Goal: Task Accomplishment & Management: Use online tool/utility

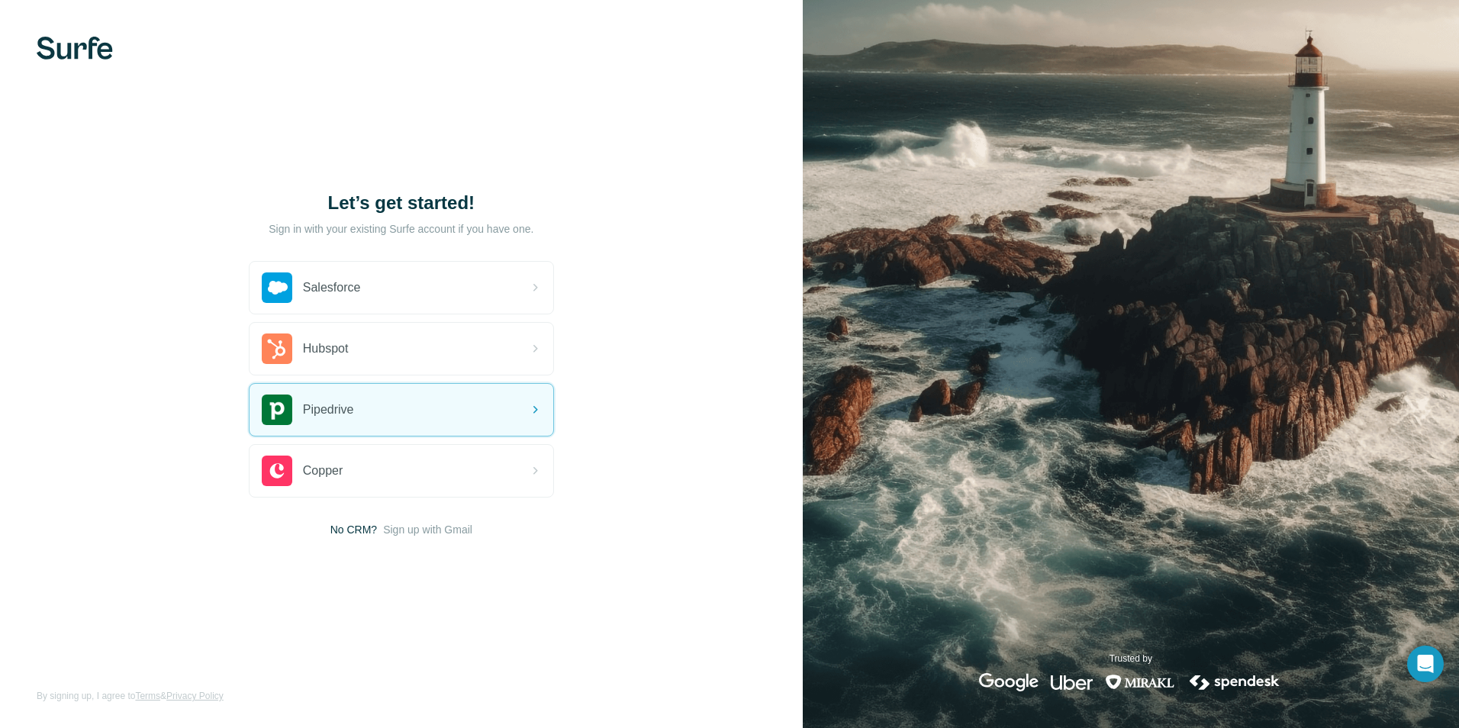
click at [424, 405] on div "Pipedrive" at bounding box center [402, 410] width 304 height 52
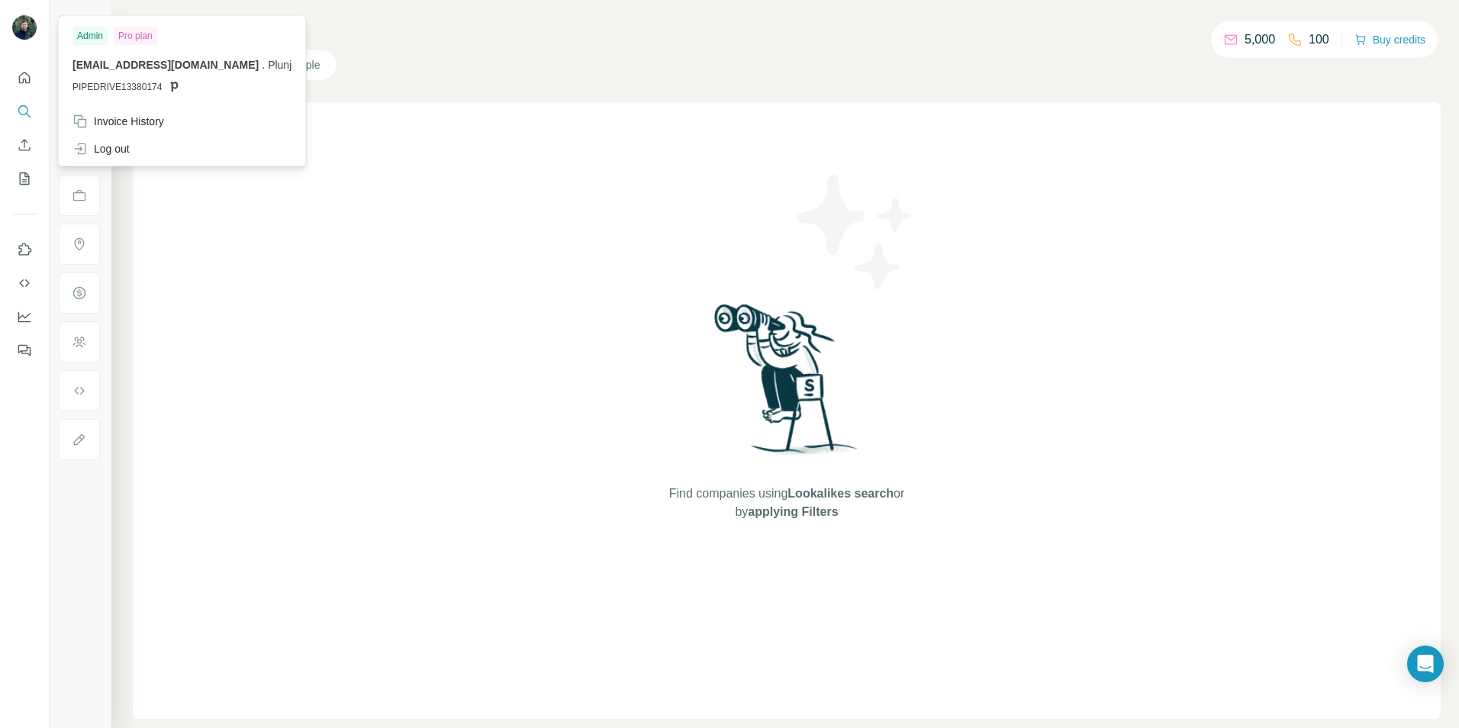
click at [117, 124] on div "Invoice History" at bounding box center [118, 121] width 92 height 15
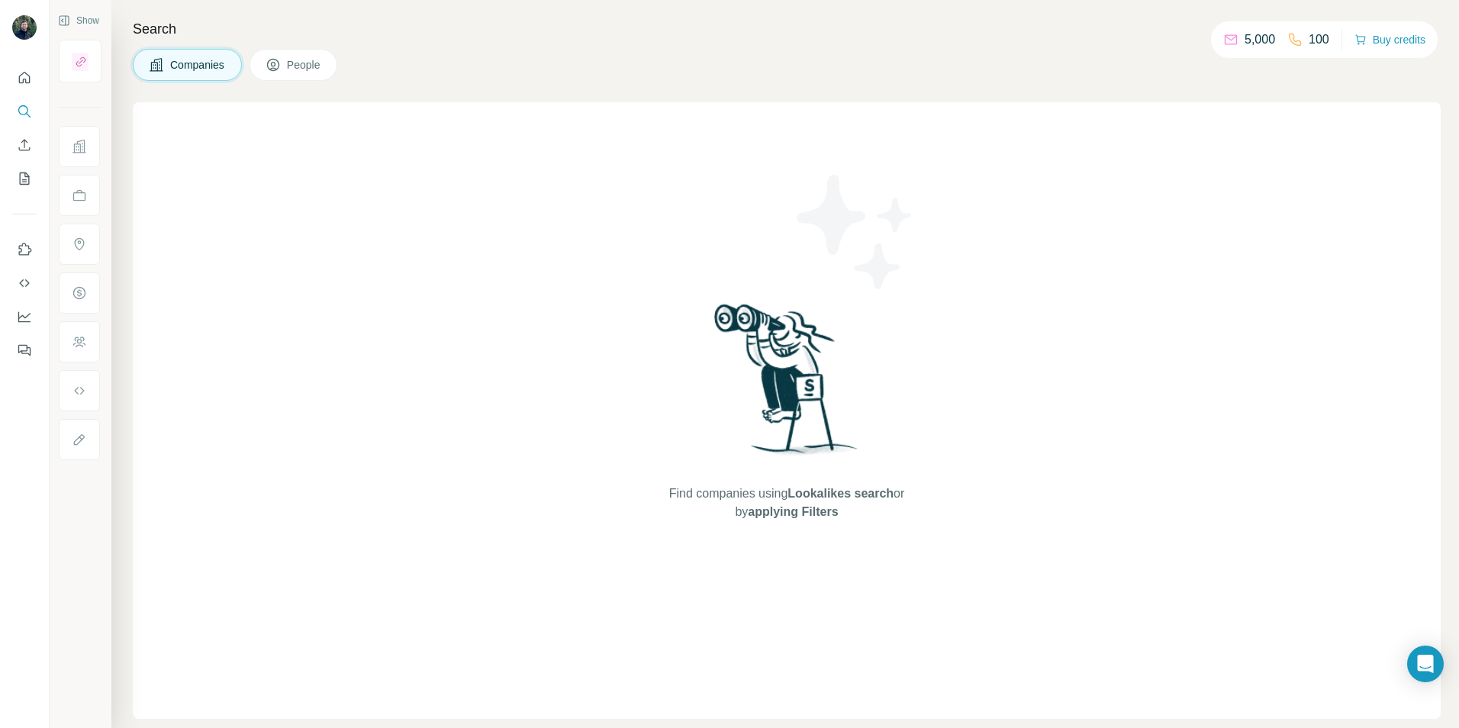
click at [169, 274] on div "Find companies using Lookalikes search or by applying Filters" at bounding box center [787, 410] width 1308 height 617
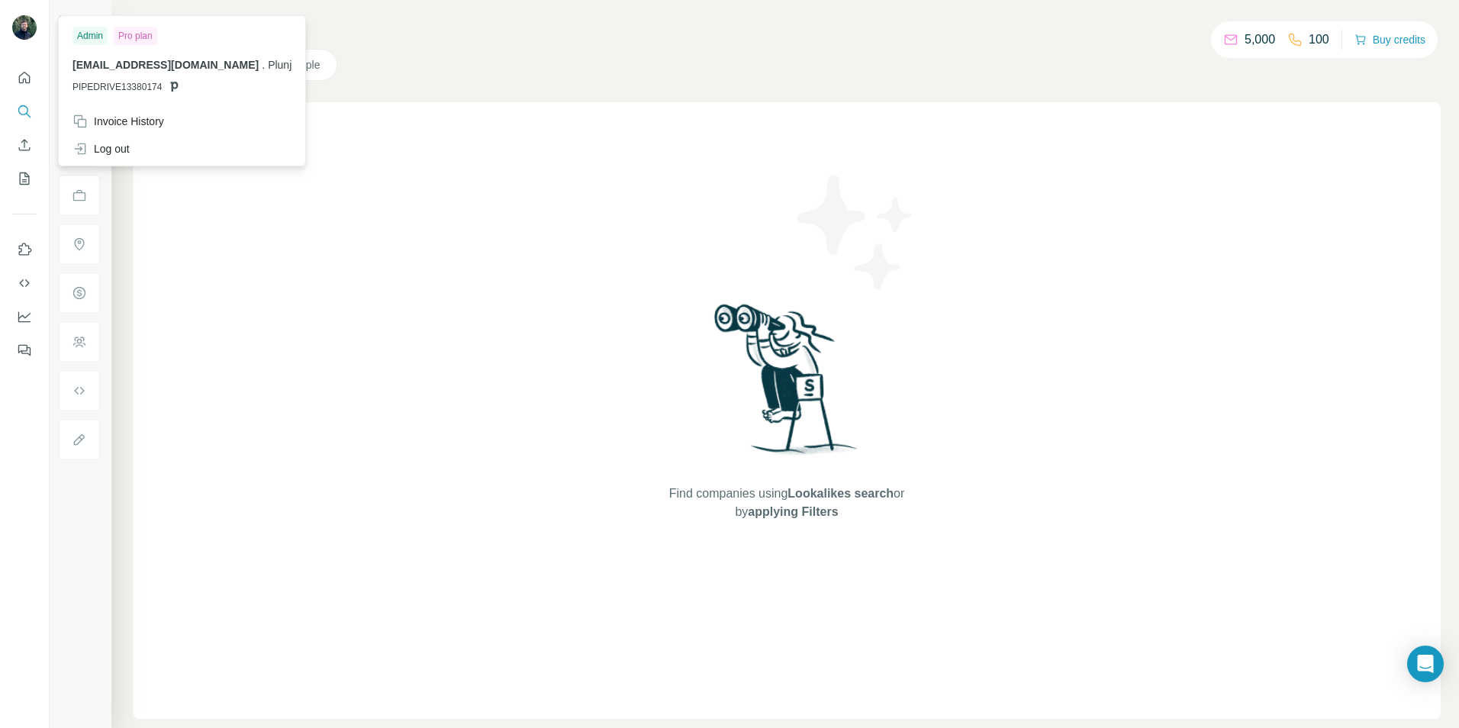
click at [30, 25] on img at bounding box center [24, 27] width 24 height 24
click at [134, 130] on div "Invoice History" at bounding box center [181, 121] width 237 height 27
click at [250, 686] on span "Close" at bounding box center [250, 681] width 27 height 15
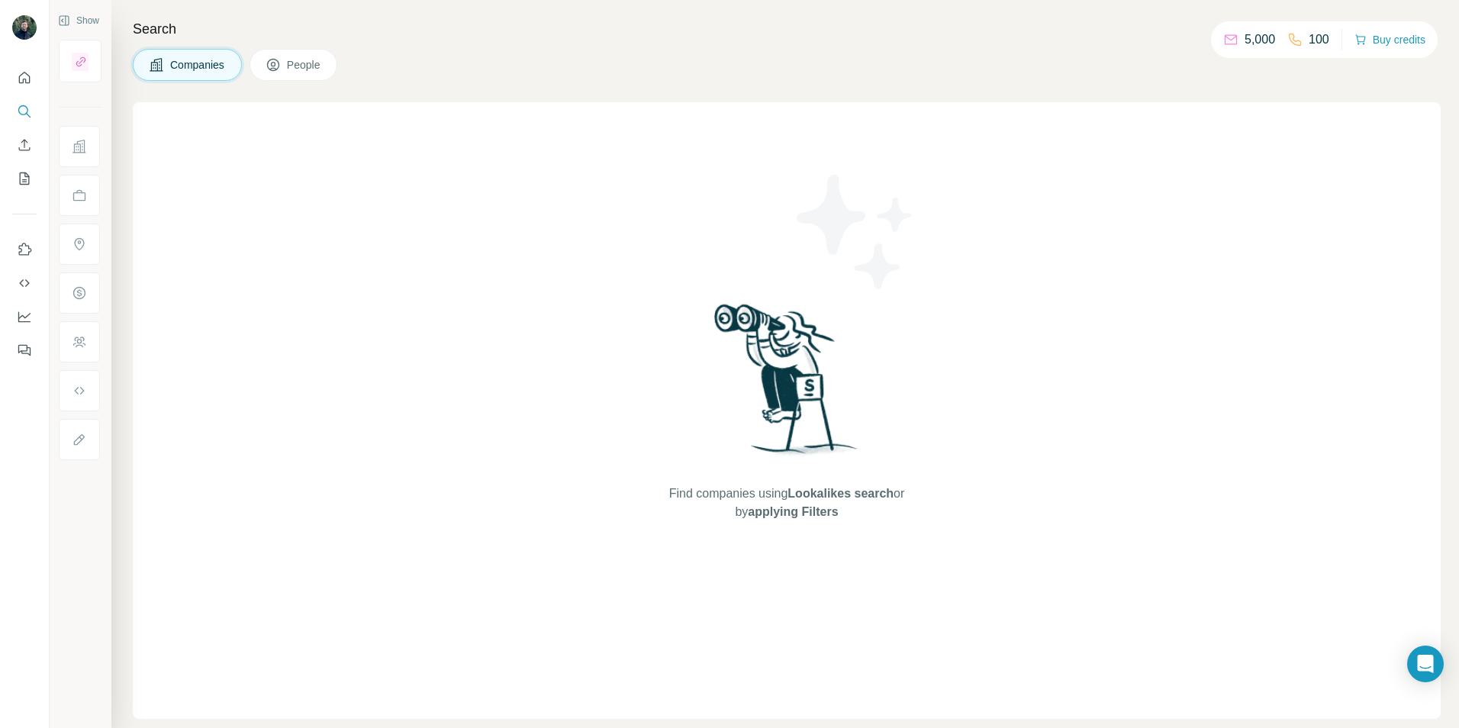
click at [37, 83] on div at bounding box center [24, 209] width 49 height 309
click at [32, 84] on button "Quick start" at bounding box center [24, 77] width 24 height 27
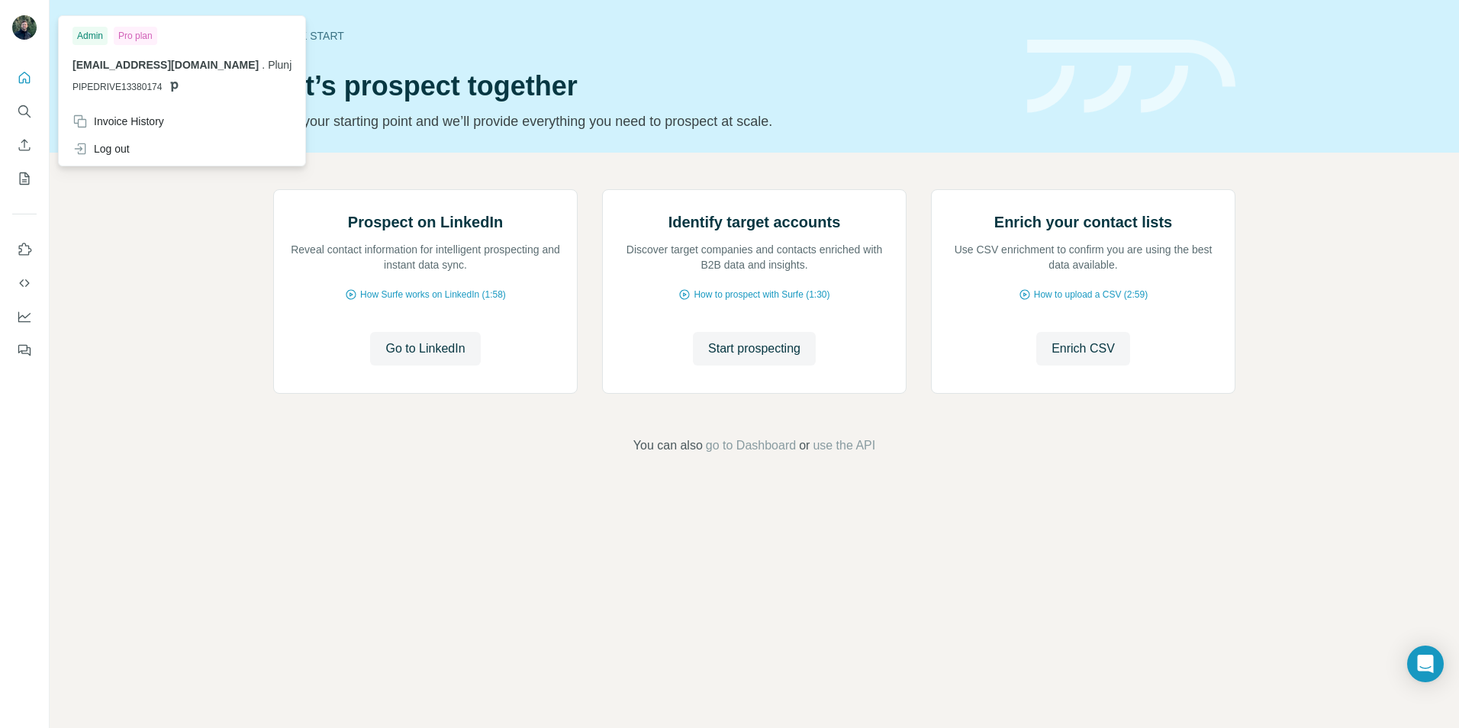
click at [121, 150] on div "Log out" at bounding box center [100, 148] width 57 height 15
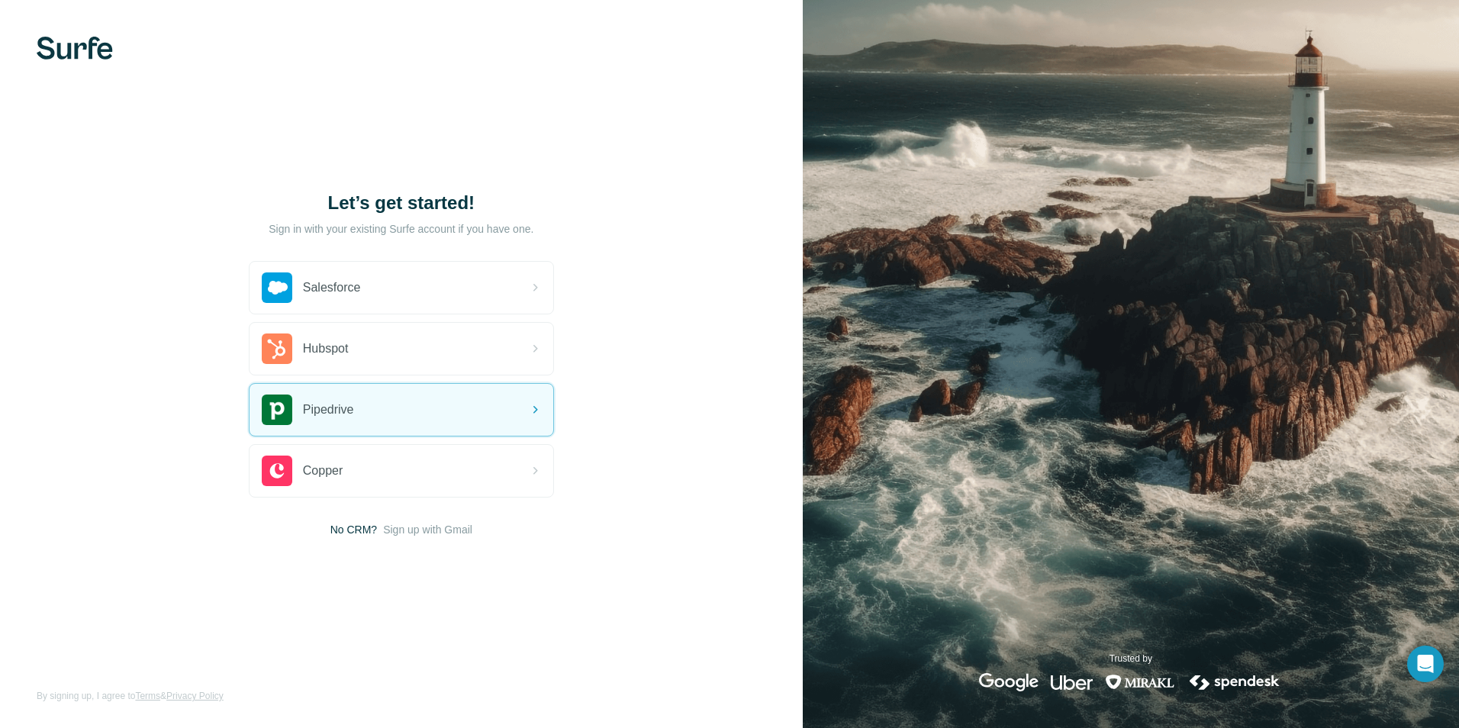
click at [388, 413] on div "Pipedrive" at bounding box center [402, 410] width 304 height 52
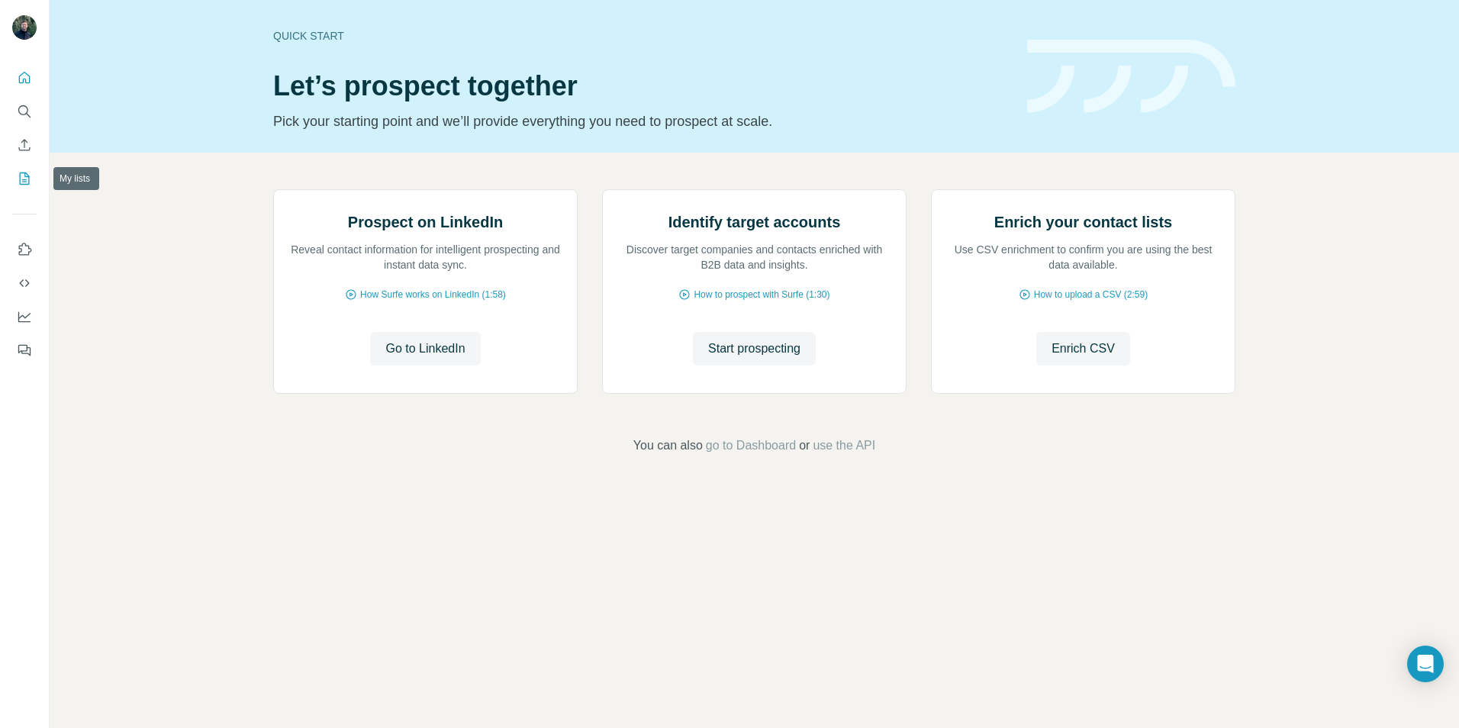
click at [31, 169] on button "My lists" at bounding box center [24, 178] width 24 height 27
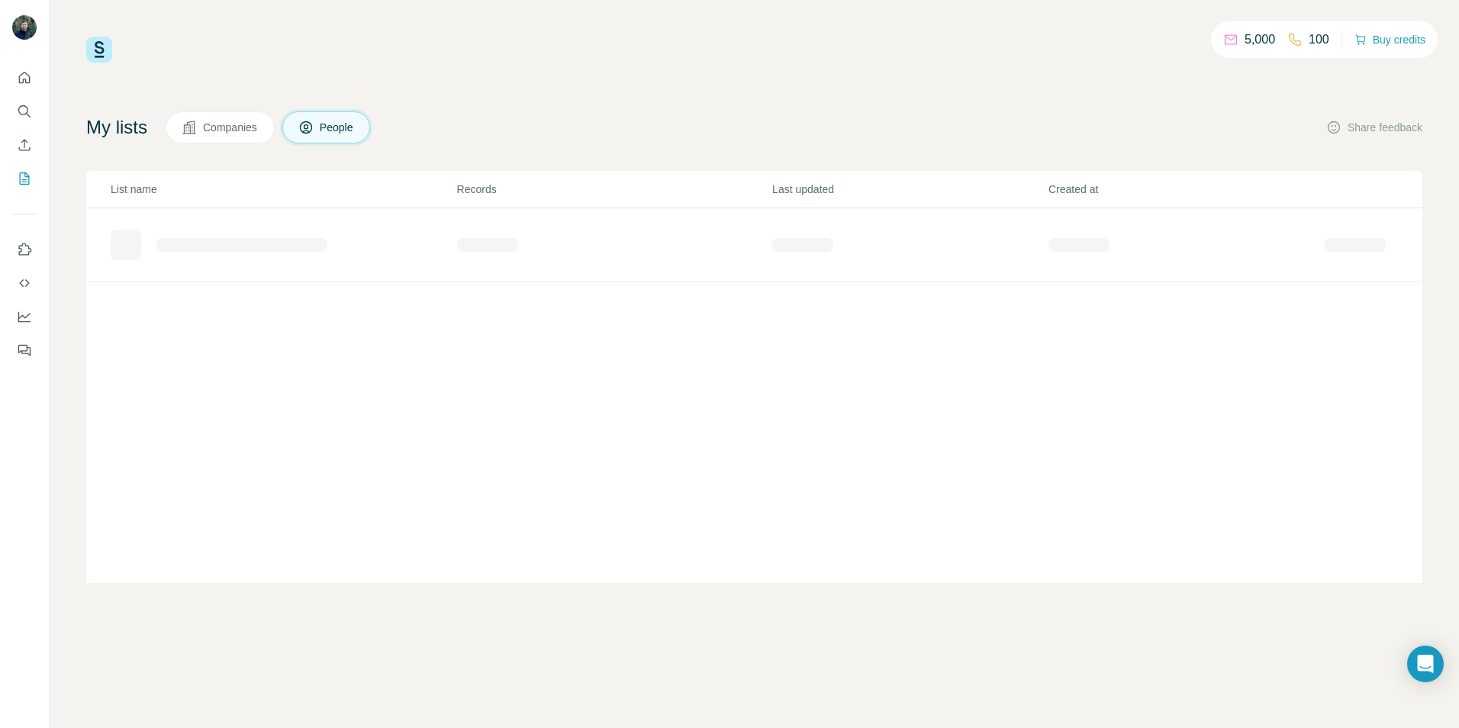
click at [1386, 49] on button "Buy credits" at bounding box center [1389, 39] width 71 height 21
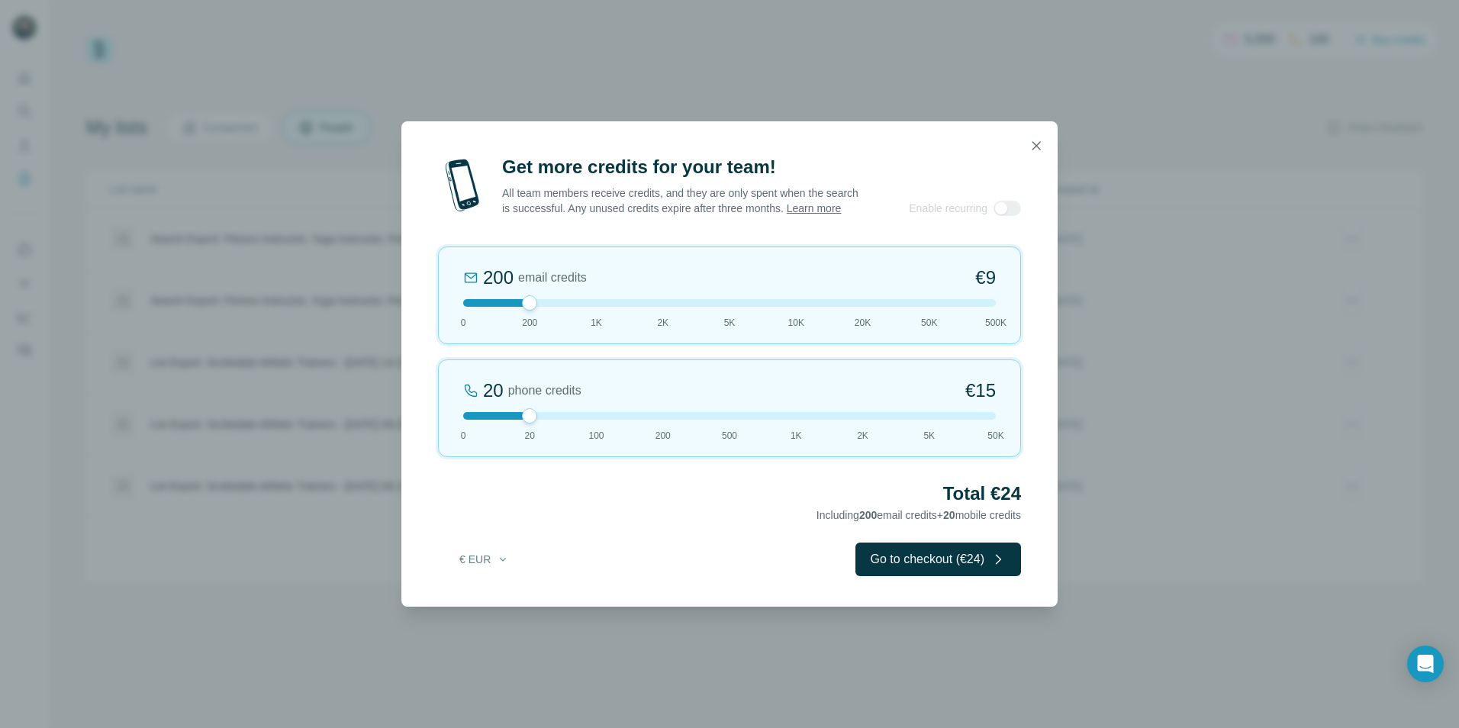
click at [1034, 141] on icon "button" at bounding box center [1036, 145] width 8 height 8
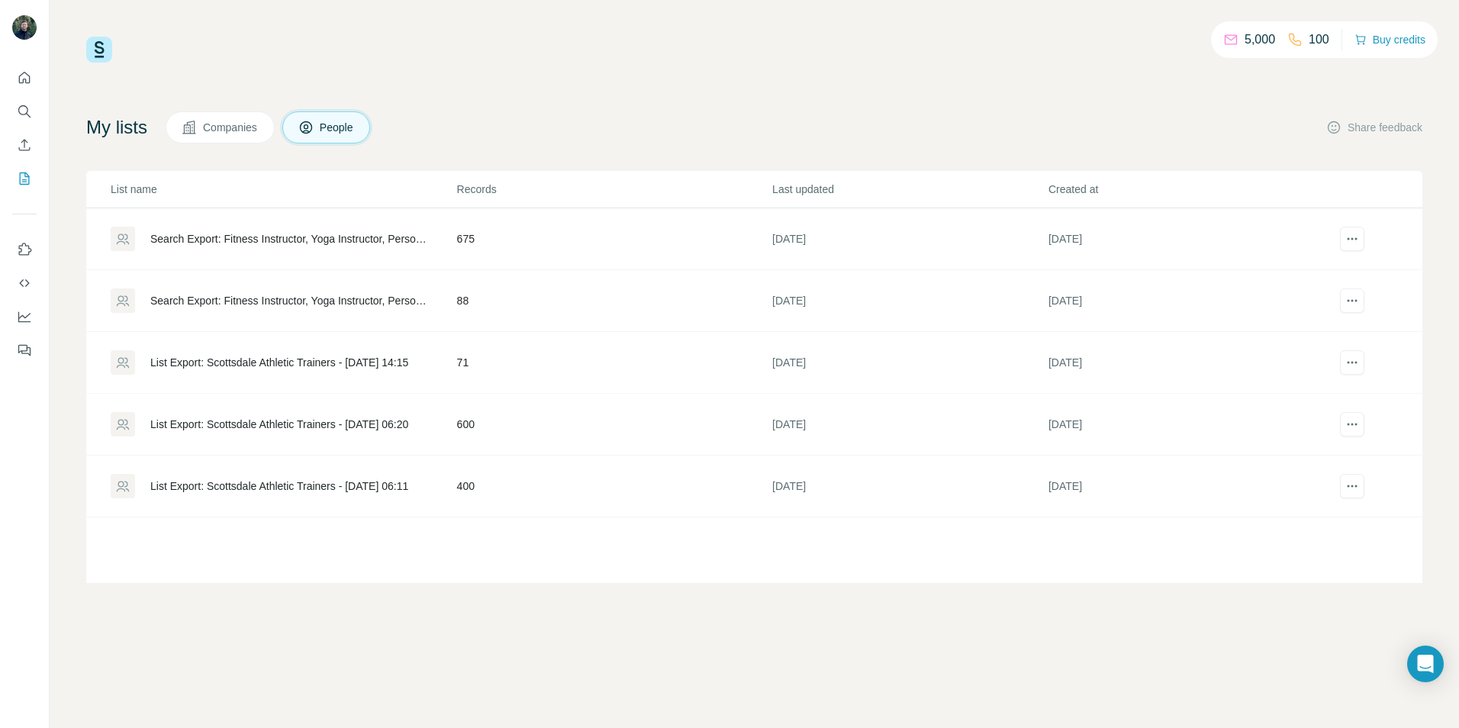
click at [1250, 40] on p "5,000" at bounding box center [1259, 40] width 31 height 18
click at [94, 45] on img at bounding box center [99, 50] width 26 height 26
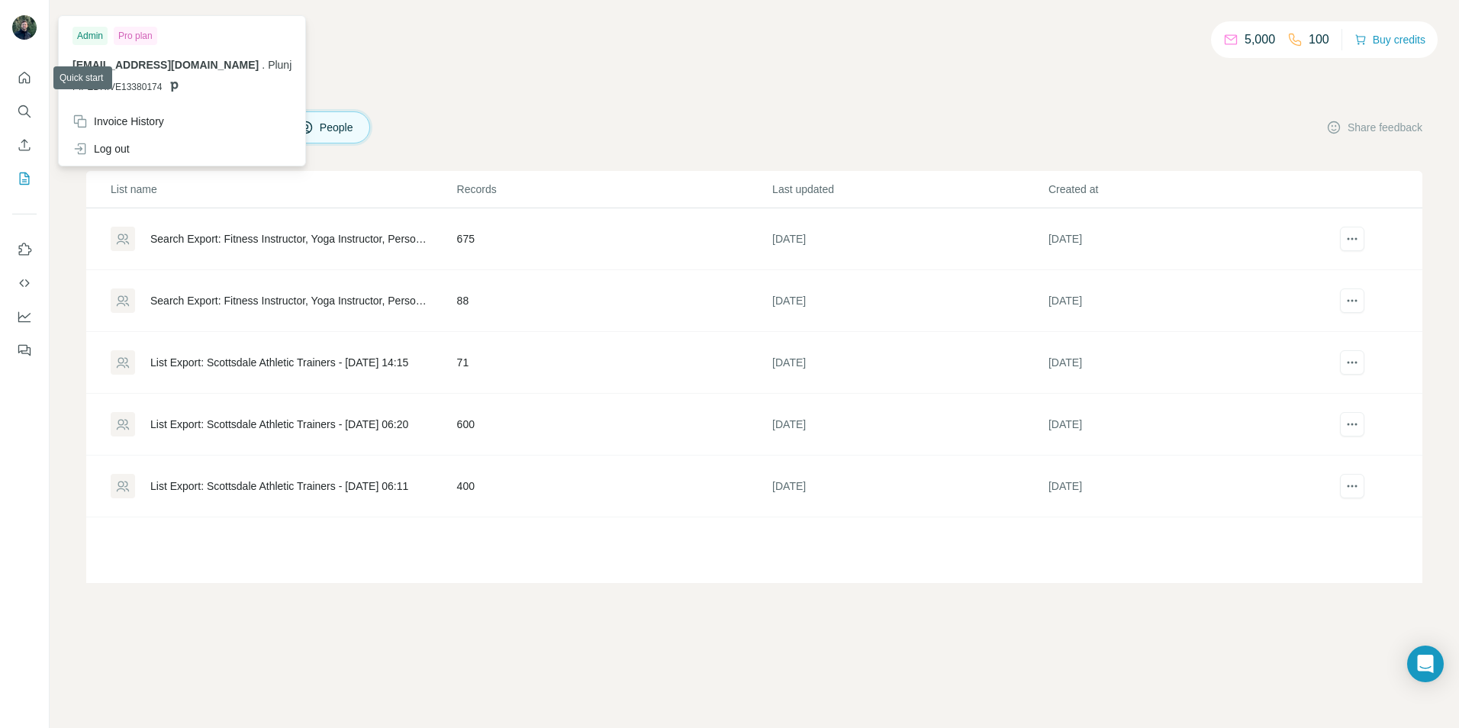
click at [30, 30] on img at bounding box center [24, 27] width 24 height 24
click at [653, 651] on div "5,000 100 Buy credits My lists Companies People Share feedback List name Record…" at bounding box center [754, 364] width 1409 height 728
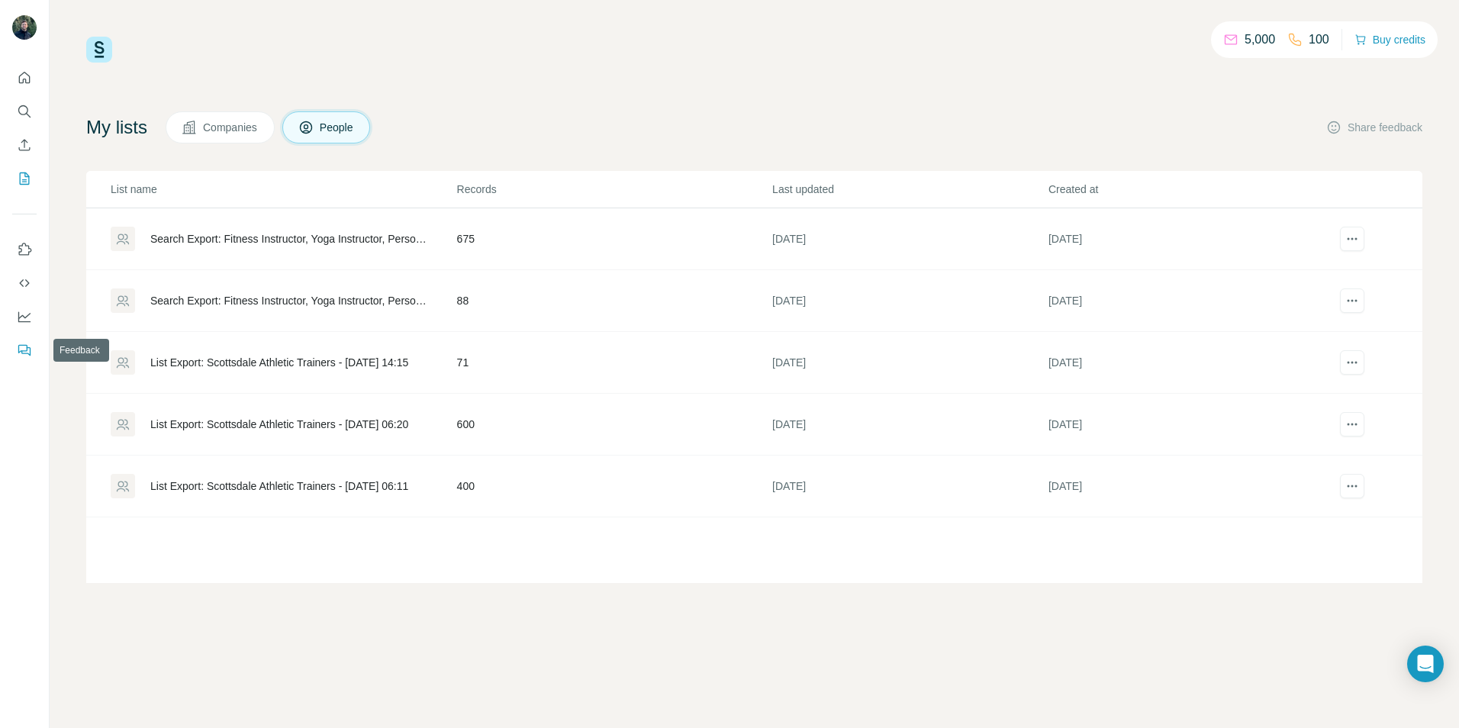
click at [28, 354] on icon "Feedback" at bounding box center [25, 351] width 9 height 8
click at [211, 137] on button "Companies" at bounding box center [220, 127] width 109 height 32
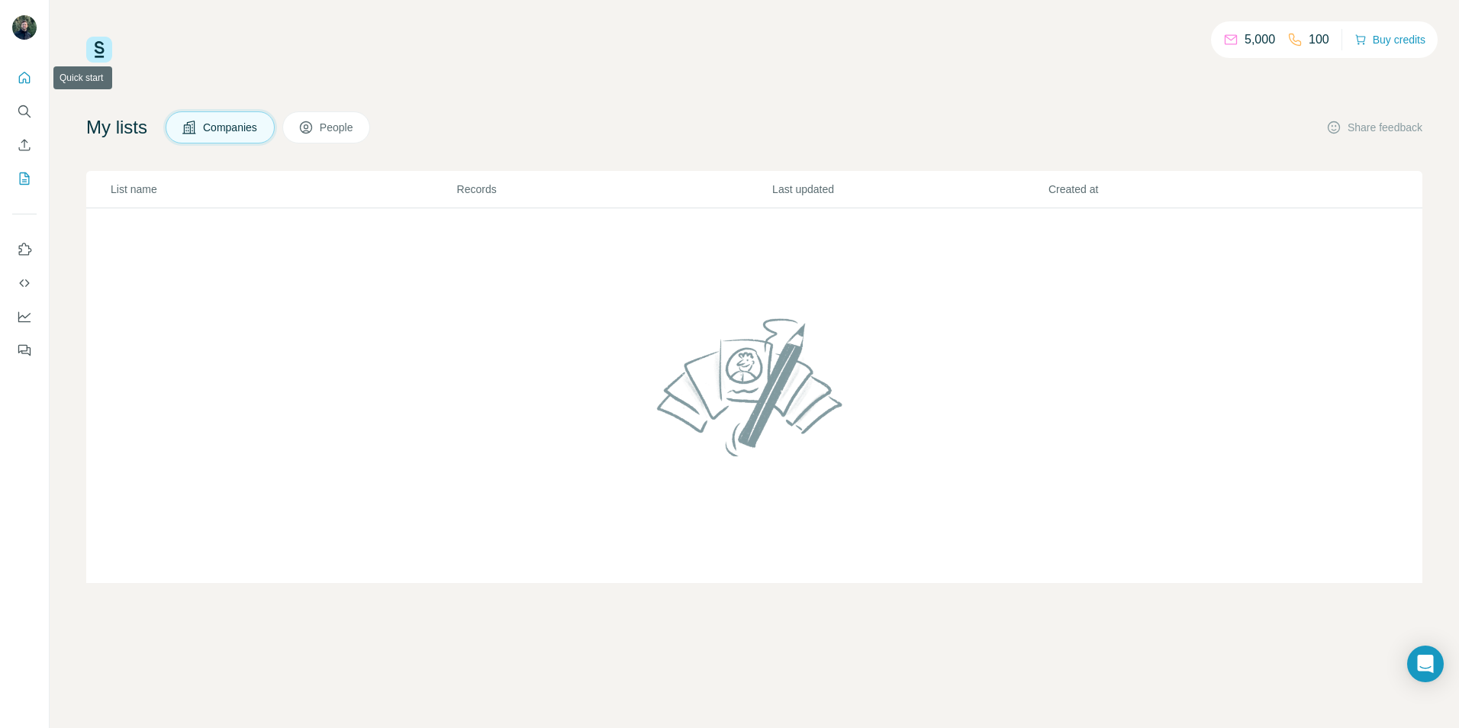
click at [24, 76] on icon "Quick start" at bounding box center [24, 77] width 15 height 15
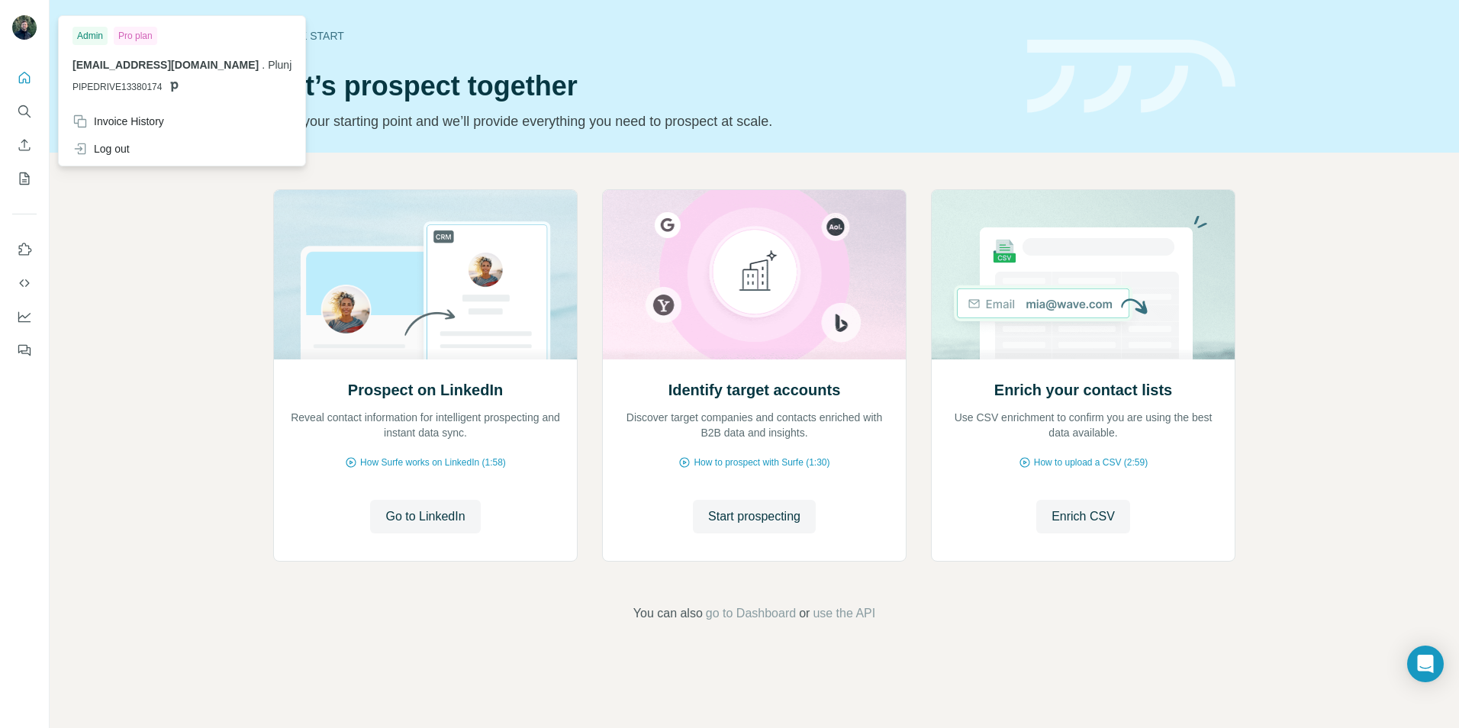
click at [10, 21] on div at bounding box center [27, 30] width 44 height 50
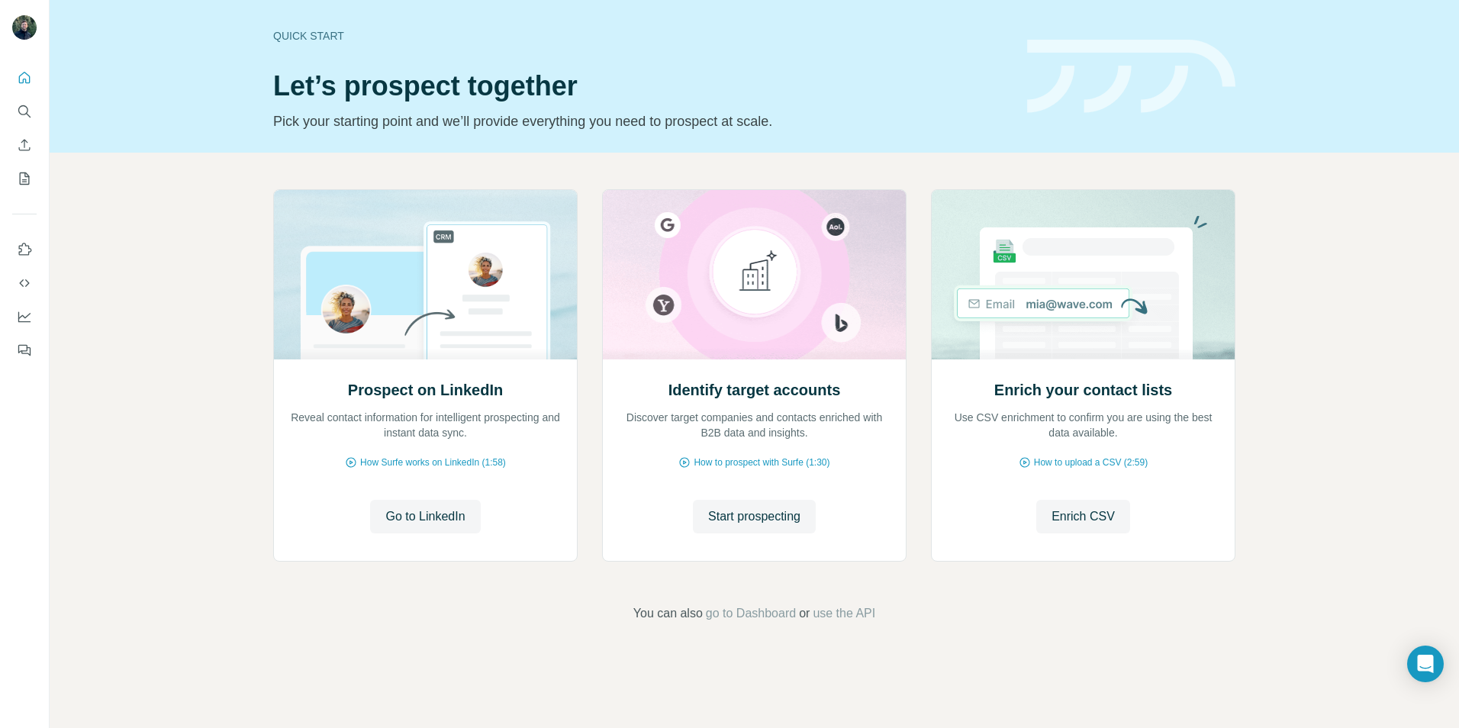
click at [15, 26] on img at bounding box center [24, 27] width 24 height 24
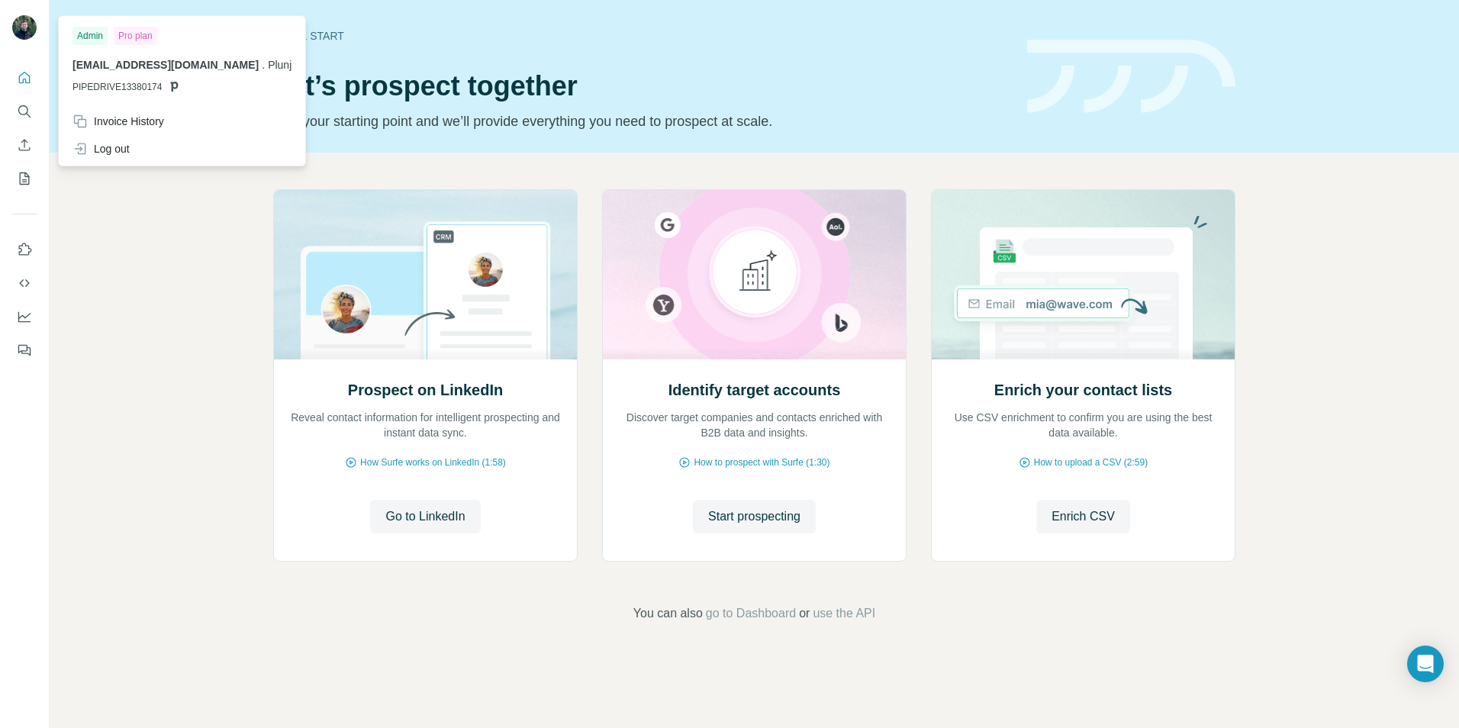
click at [91, 37] on div "Admin" at bounding box center [89, 36] width 35 height 18
click at [92, 37] on div "Admin" at bounding box center [89, 36] width 35 height 18
drag, startPoint x: 92, startPoint y: 37, endPoint x: 144, endPoint y: 36, distance: 52.7
click at [144, 36] on div "Pro plan" at bounding box center [135, 36] width 43 height 18
click at [137, 57] on p "franchising@plunj.co . Plunj" at bounding box center [181, 64] width 219 height 15
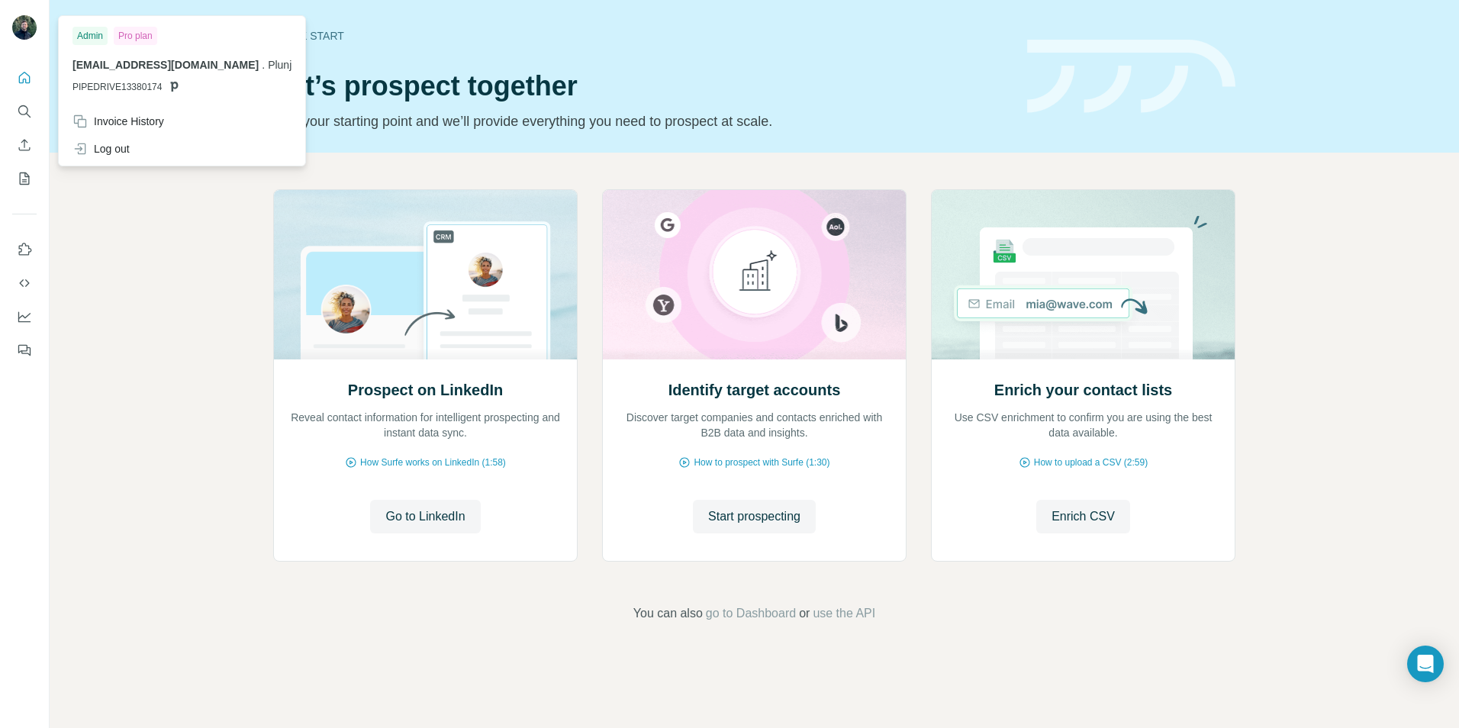
click at [137, 60] on span "franchising@plunj.co" at bounding box center [165, 65] width 186 height 12
click at [162, 80] on p "PIPEDRIVE13380174" at bounding box center [181, 87] width 219 height 14
drag, startPoint x: 138, startPoint y: 83, endPoint x: 165, endPoint y: 86, distance: 26.9
click at [165, 86] on p "PIPEDRIVE13380174" at bounding box center [181, 87] width 219 height 14
click at [137, 243] on div "Prospect on LinkedIn Reveal contact information for intelligent prospecting and…" at bounding box center [754, 406] width 1409 height 507
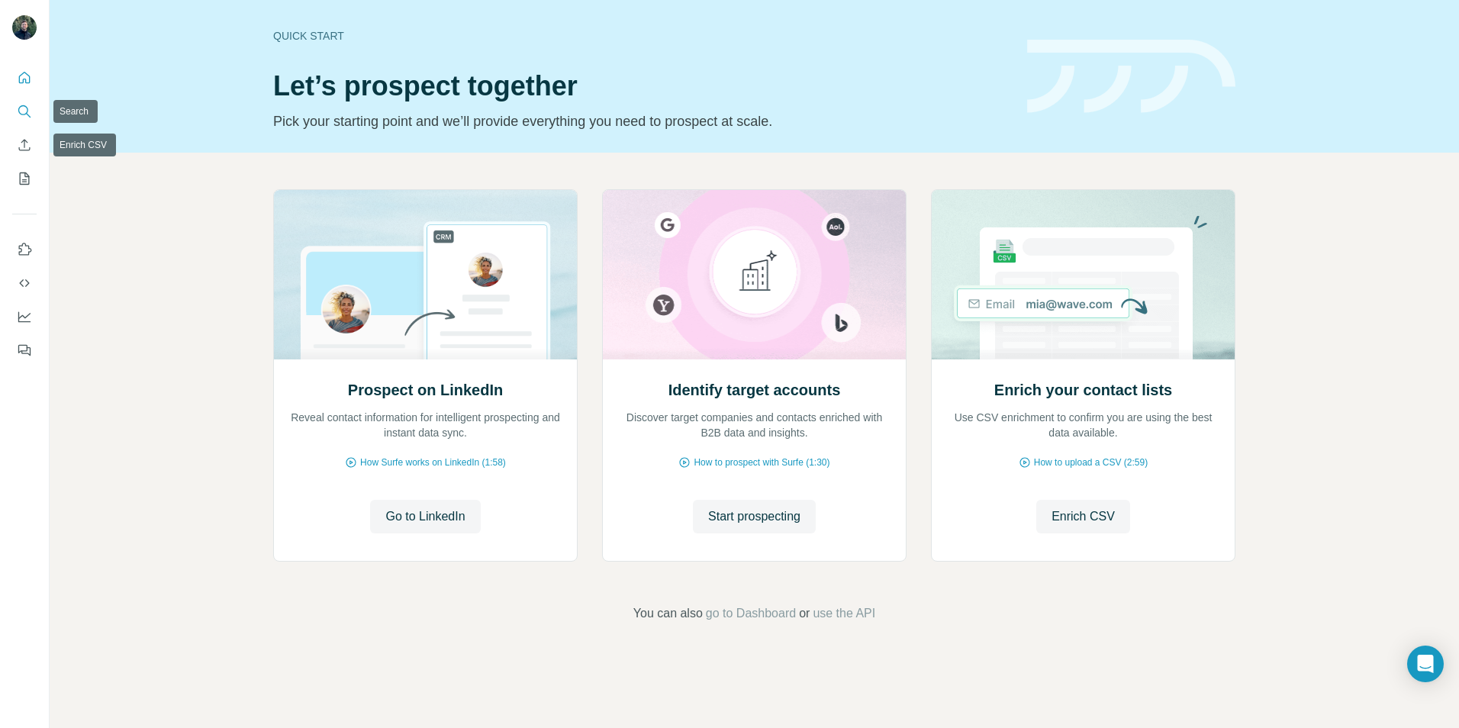
click at [25, 110] on icon "Search" at bounding box center [24, 111] width 15 height 15
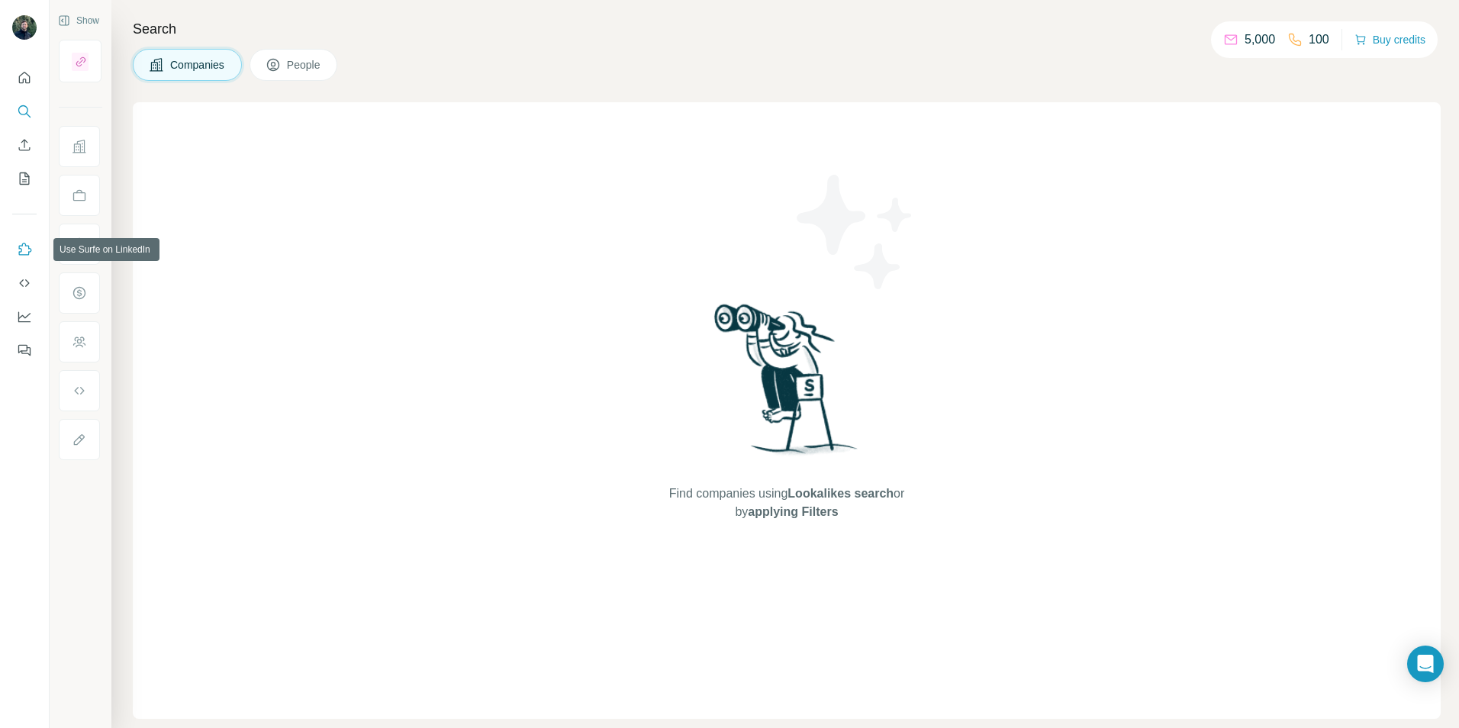
click at [31, 253] on icon "Use Surfe on LinkedIn" at bounding box center [24, 249] width 15 height 15
click at [20, 320] on icon "Dashboard" at bounding box center [24, 316] width 15 height 15
